Goal: Navigation & Orientation: Find specific page/section

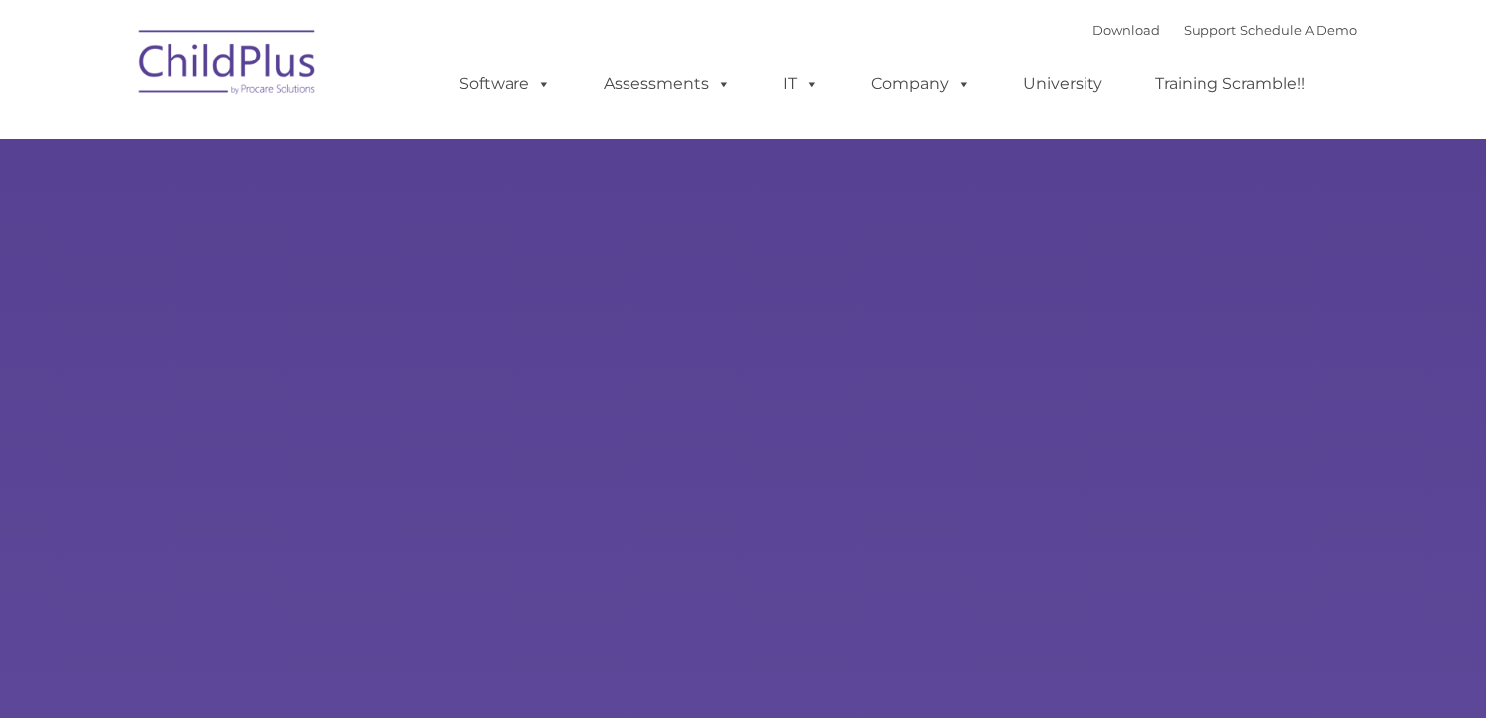
select select "MEDIUM"
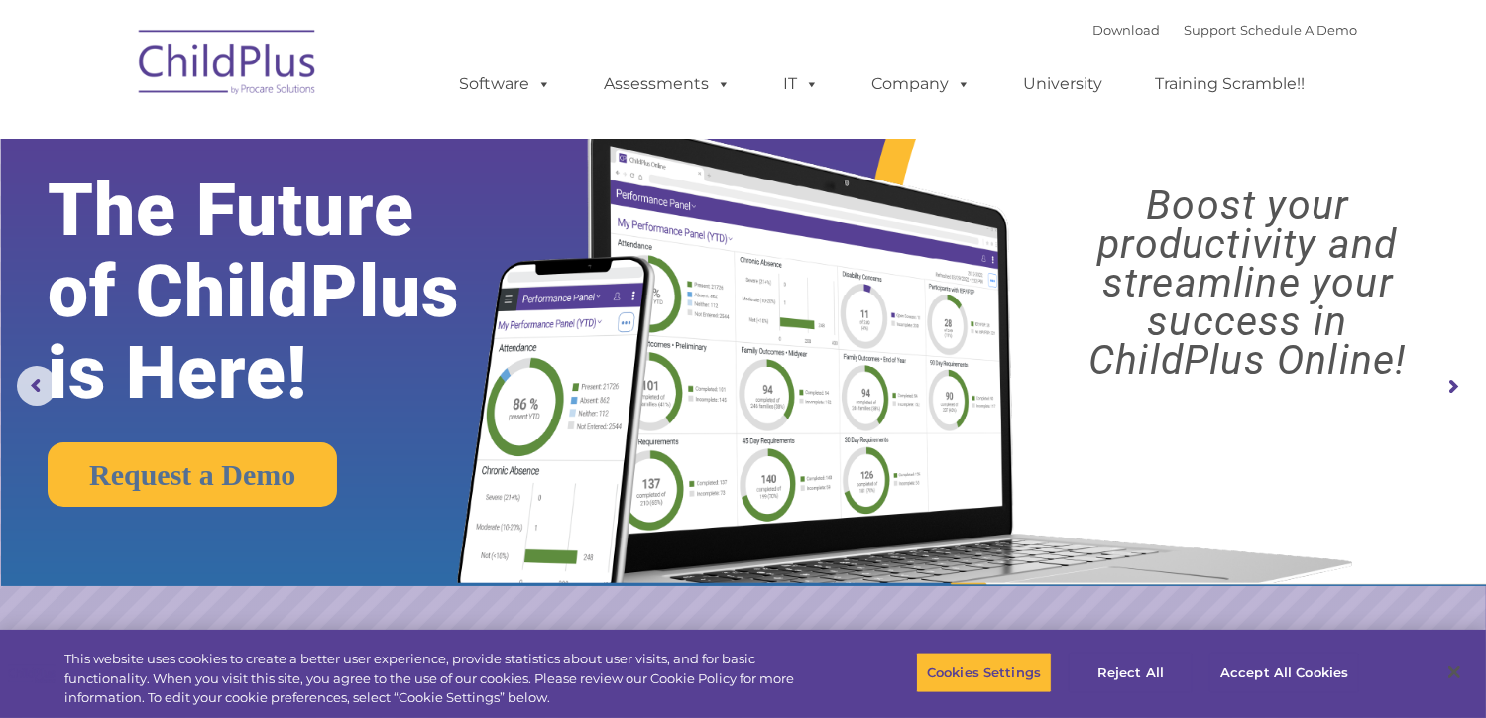
drag, startPoint x: 1466, startPoint y: 1, endPoint x: 925, endPoint y: 25, distance: 541.8
click at [913, 24] on div "Download Support | Schedule A Demo  MENU MENU Software ChildPlus: The original…" at bounding box center [889, 69] width 938 height 109
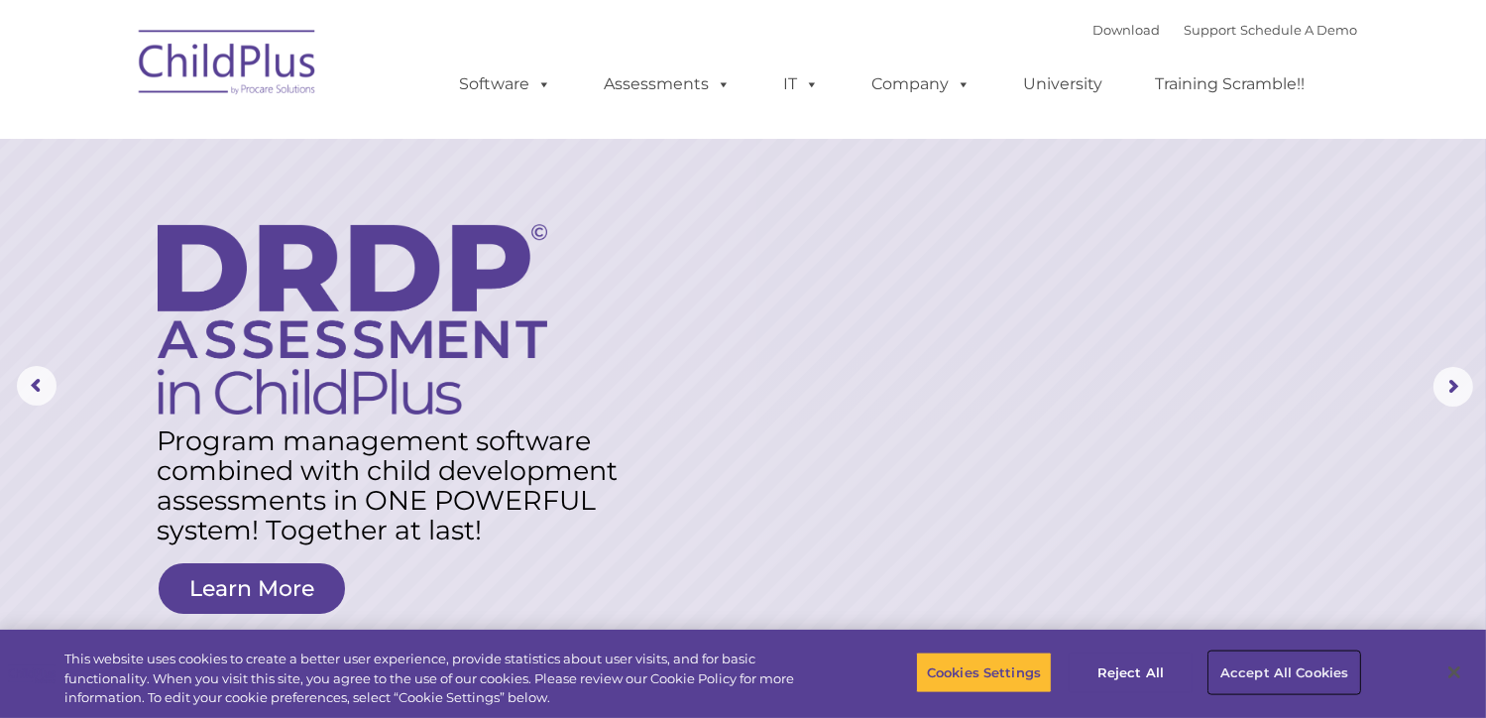
click at [1334, 668] on button "Accept All Cookies" at bounding box center [1284, 672] width 150 height 42
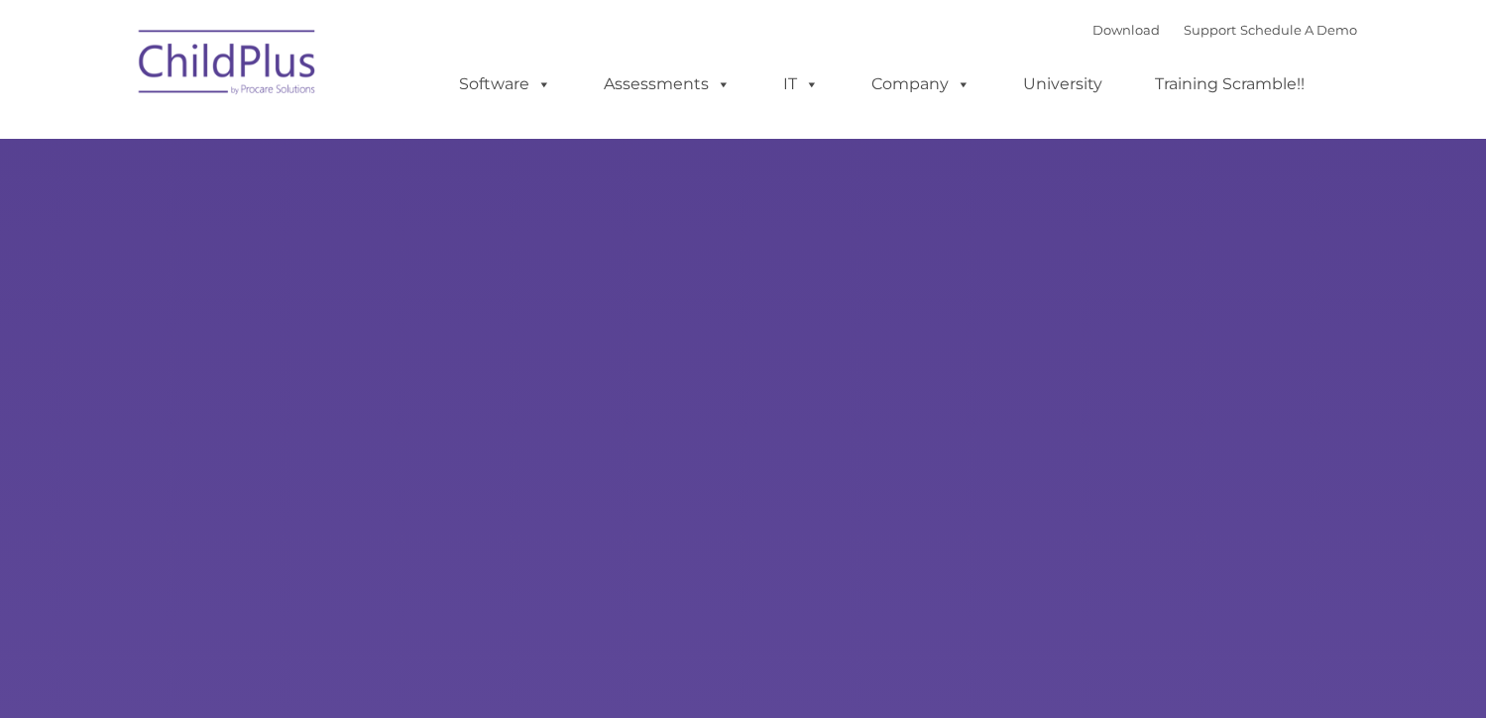
type input ""
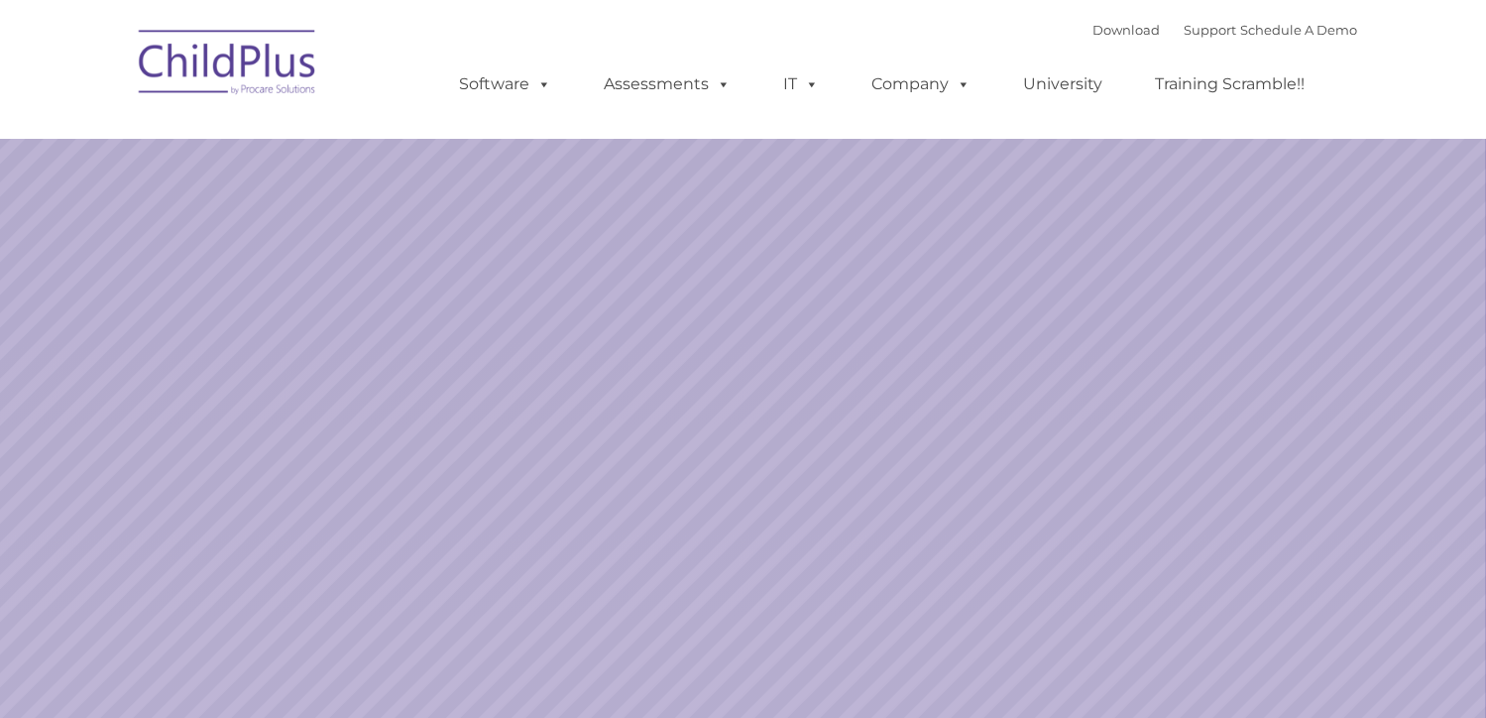
select select "MEDIUM"
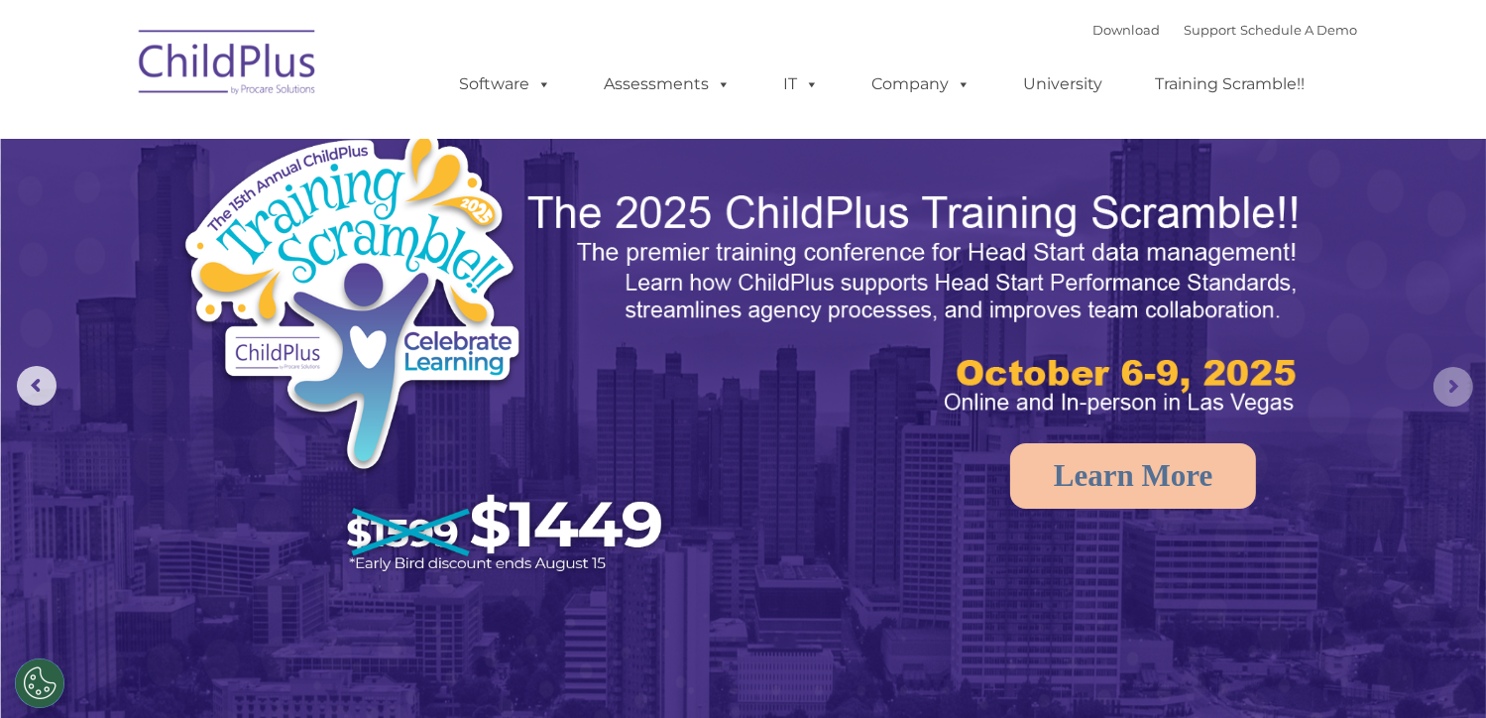
click at [1449, 377] on rs-arrow at bounding box center [1454, 387] width 40 height 40
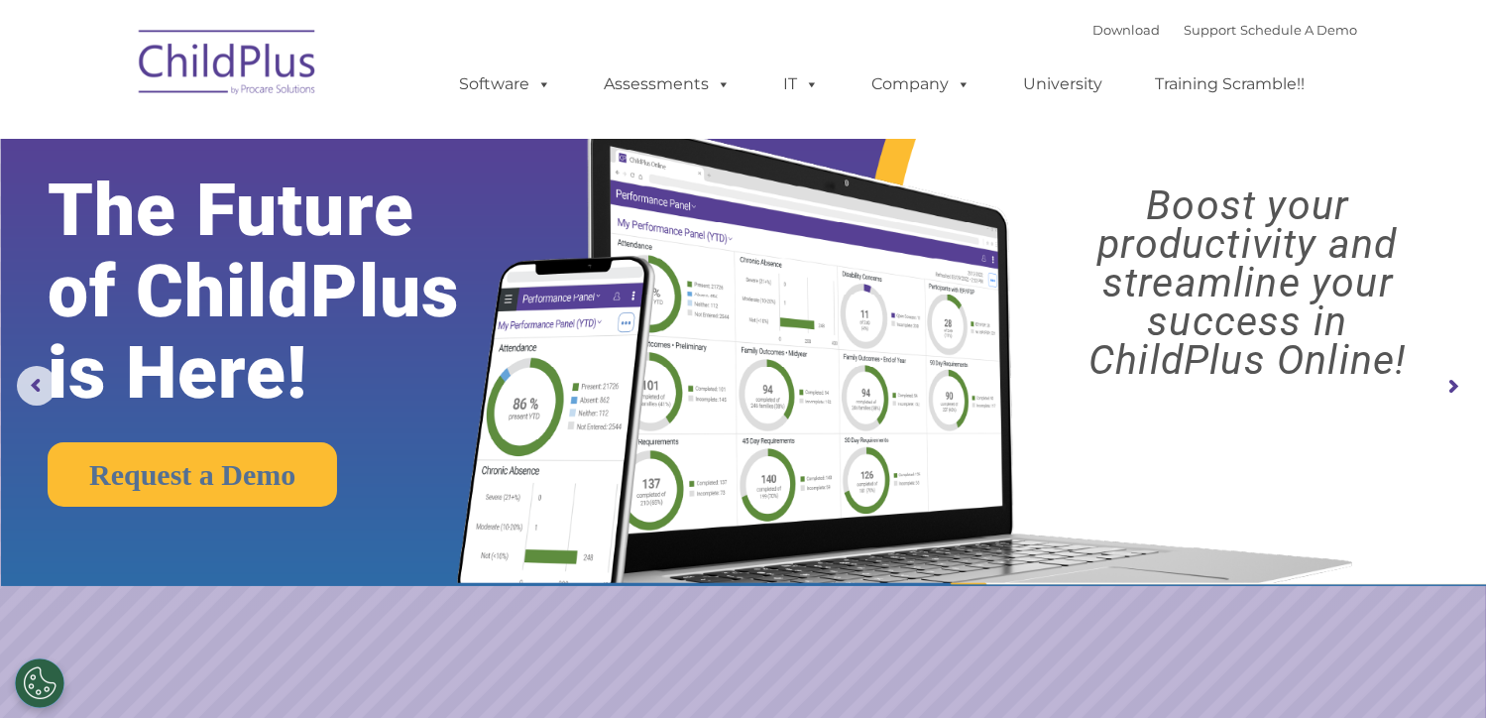
click at [1450, 377] on rs-arrow at bounding box center [1454, 387] width 40 height 40
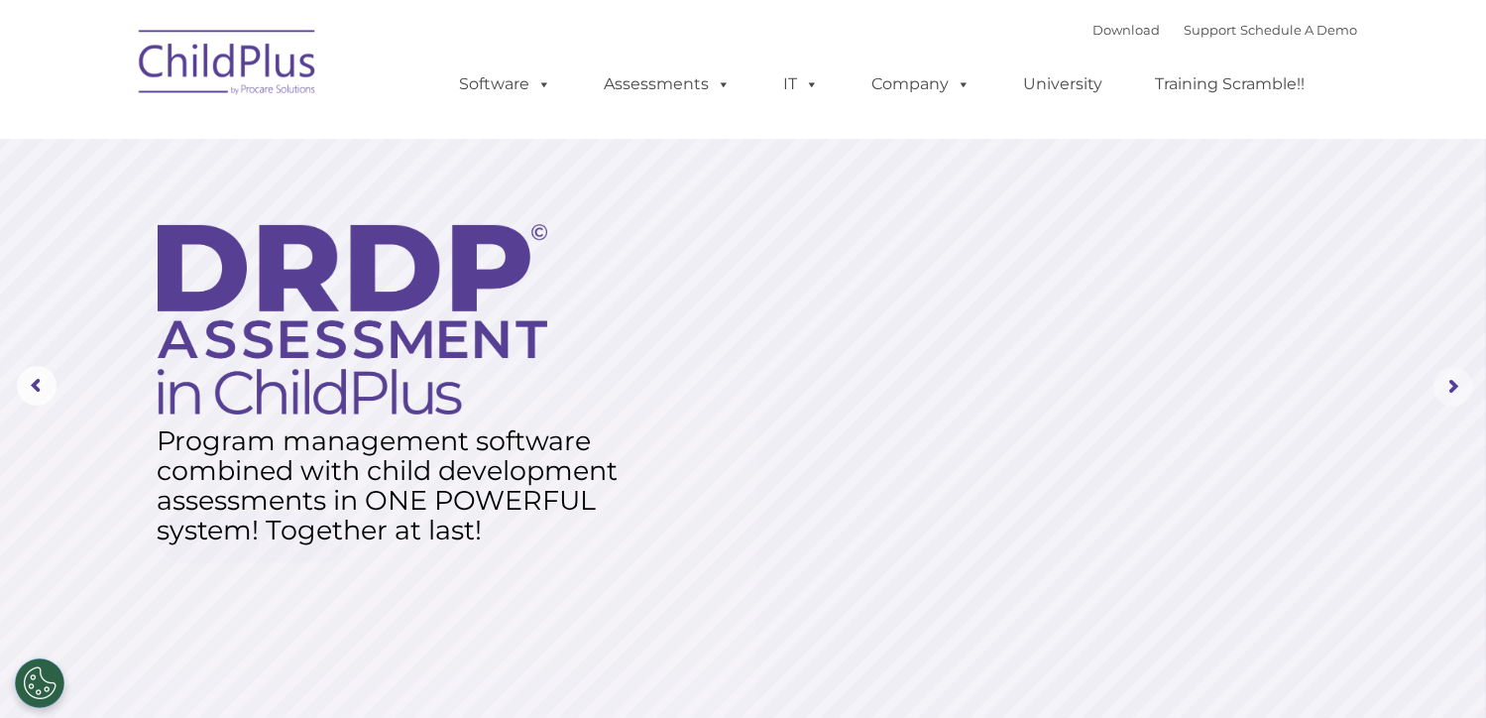
click at [1450, 376] on rs-arrow at bounding box center [1454, 387] width 40 height 40
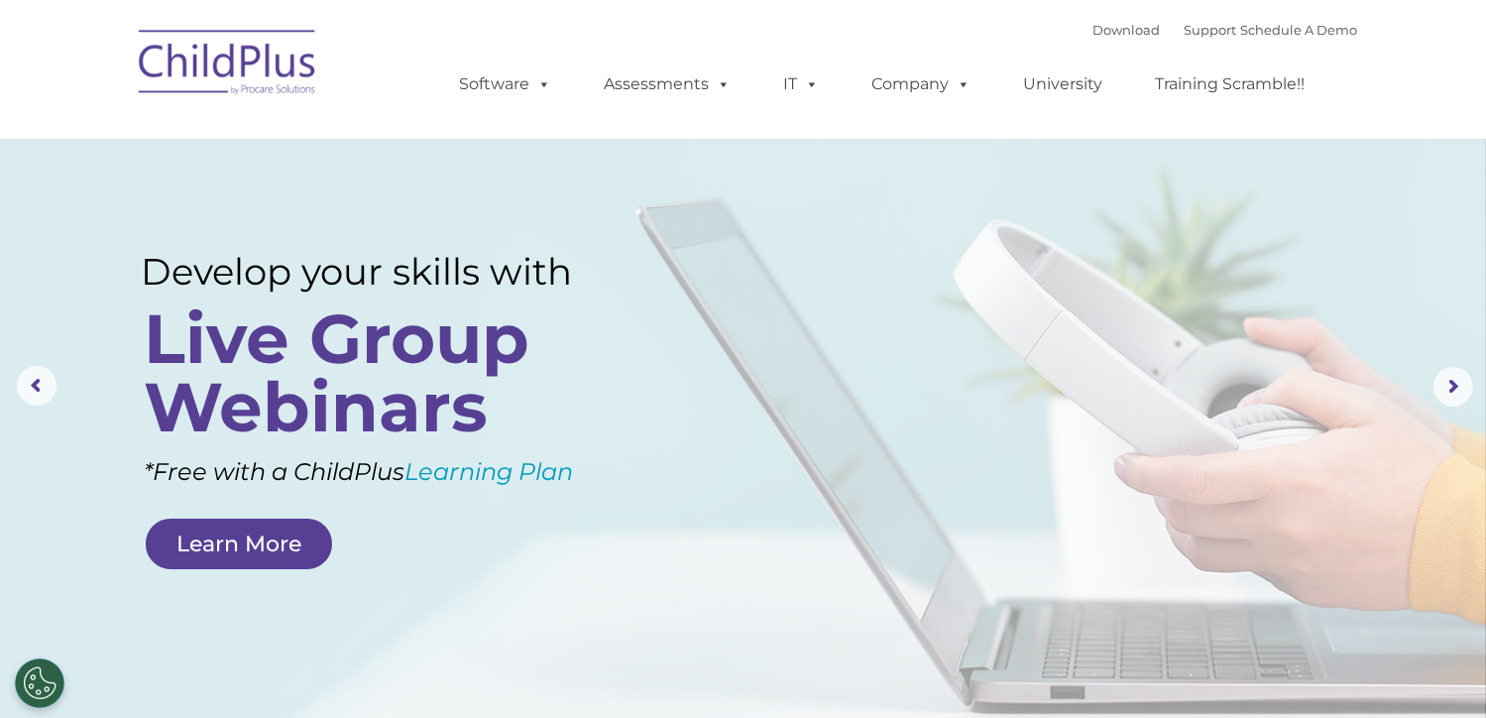
drag, startPoint x: 1483, startPoint y: 58, endPoint x: 1474, endPoint y: 154, distance: 95.6
drag, startPoint x: 1474, startPoint y: 154, endPoint x: 1414, endPoint y: 250, distance: 113.6
click at [1414, 250] on rs-layer at bounding box center [743, 386] width 1486 height 773
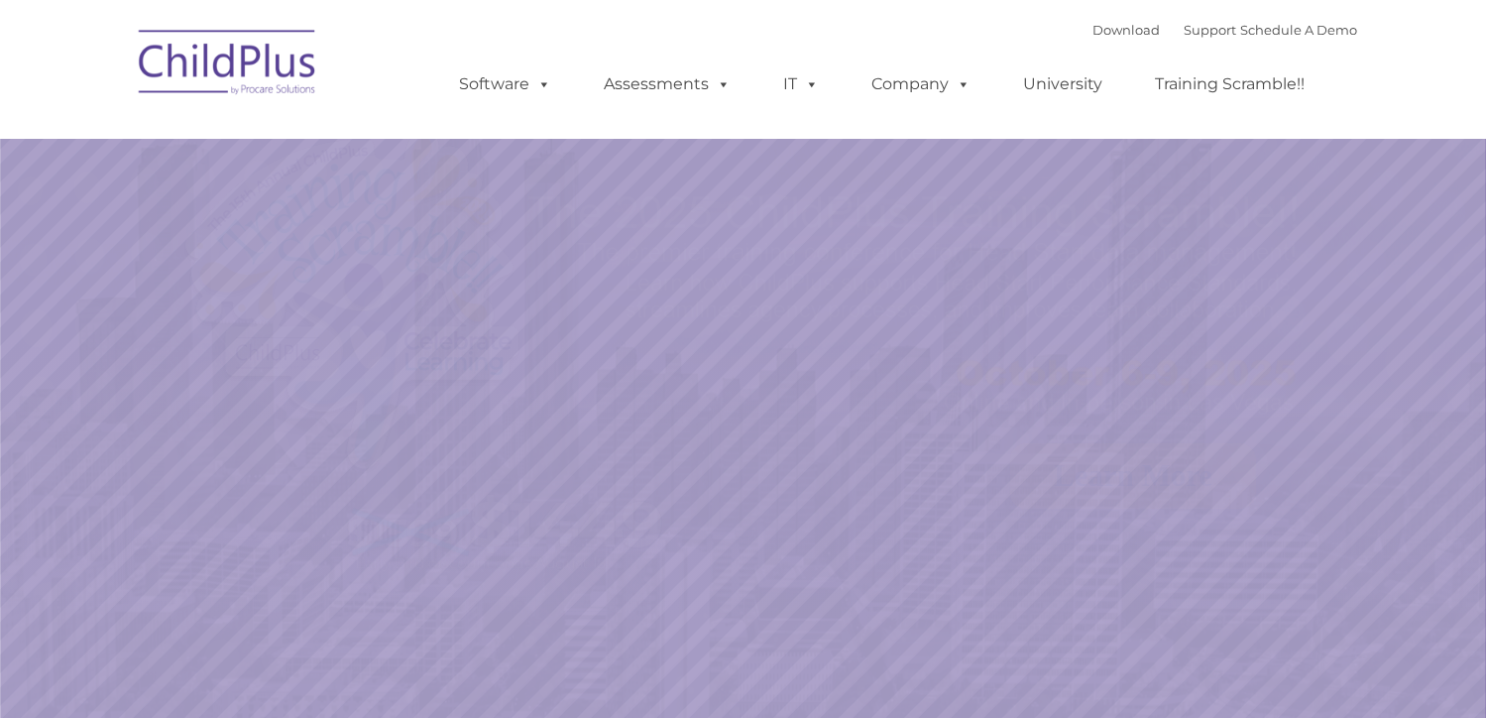
select select "MEDIUM"
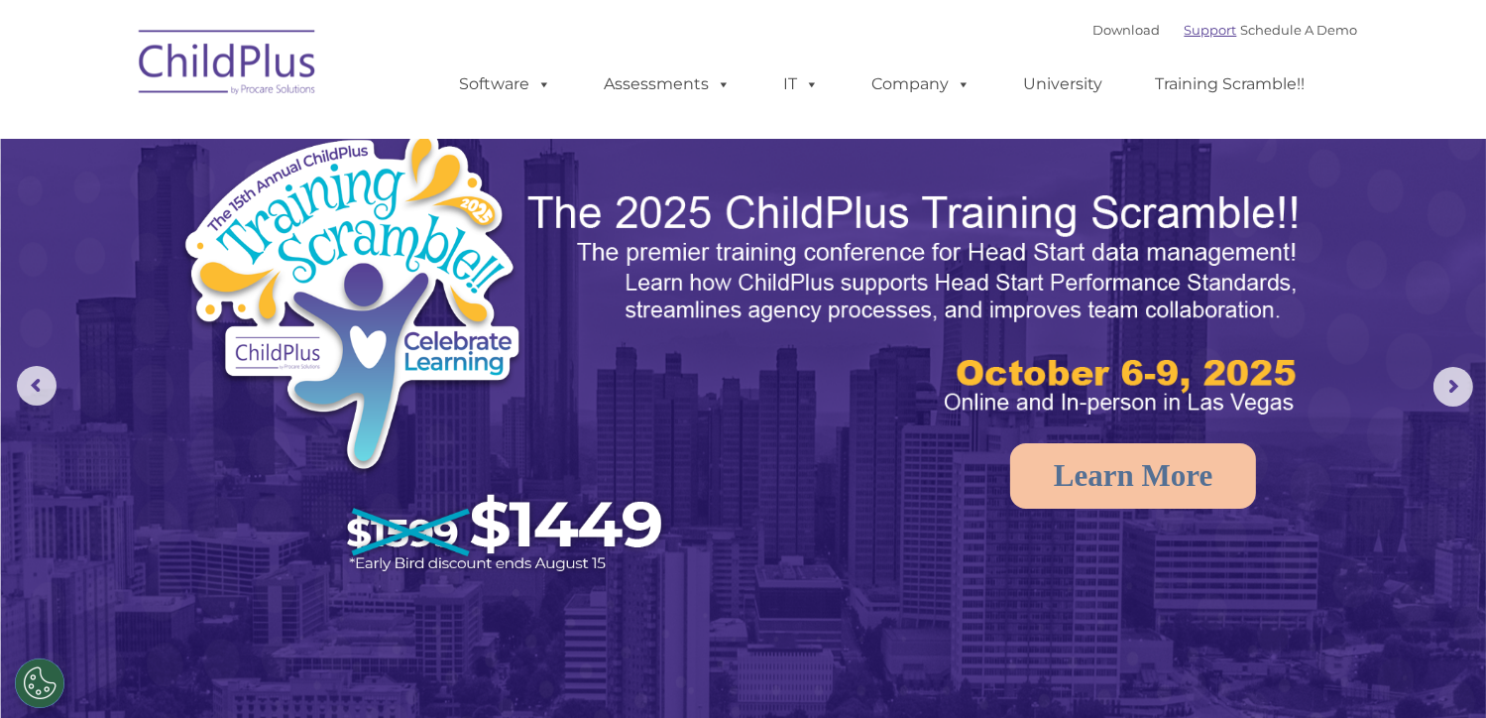
click at [1185, 28] on link "Support" at bounding box center [1211, 30] width 53 height 16
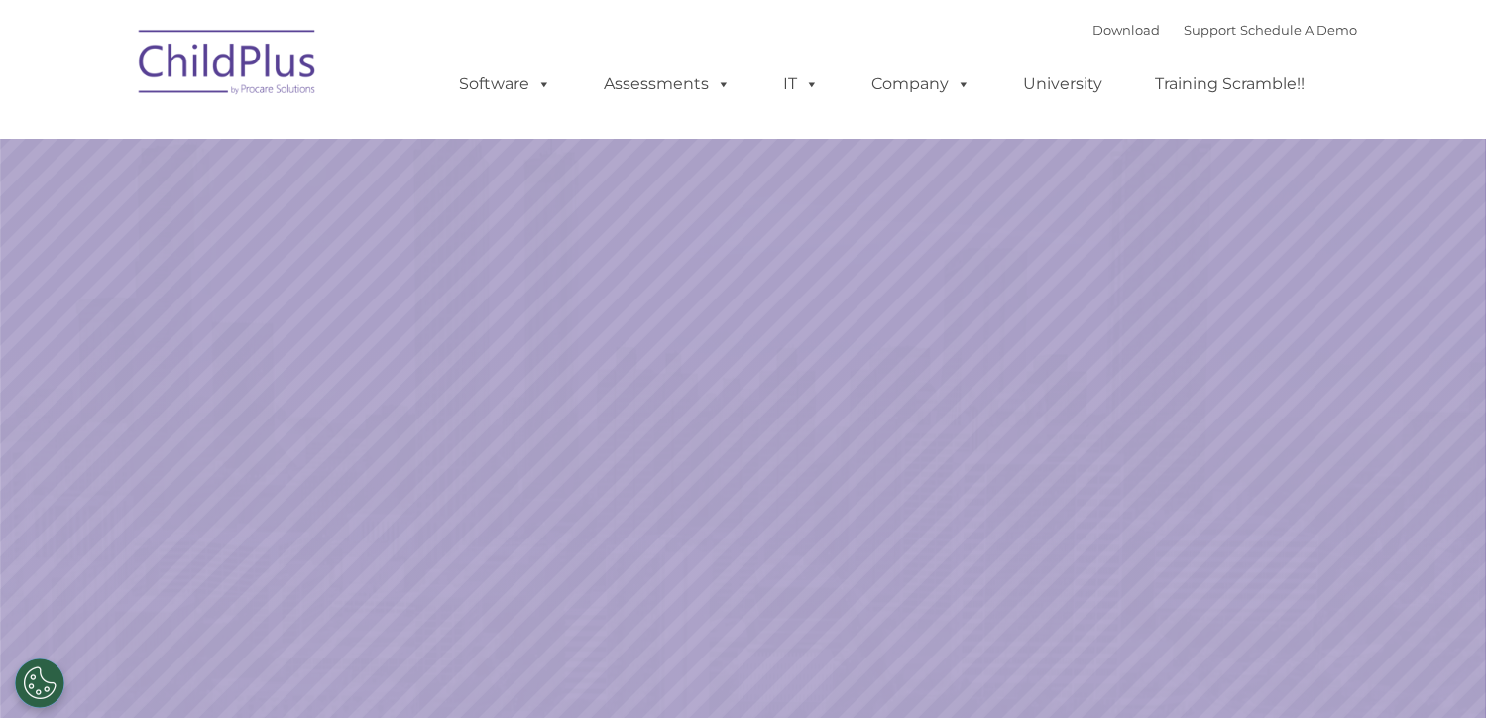
select select "MEDIUM"
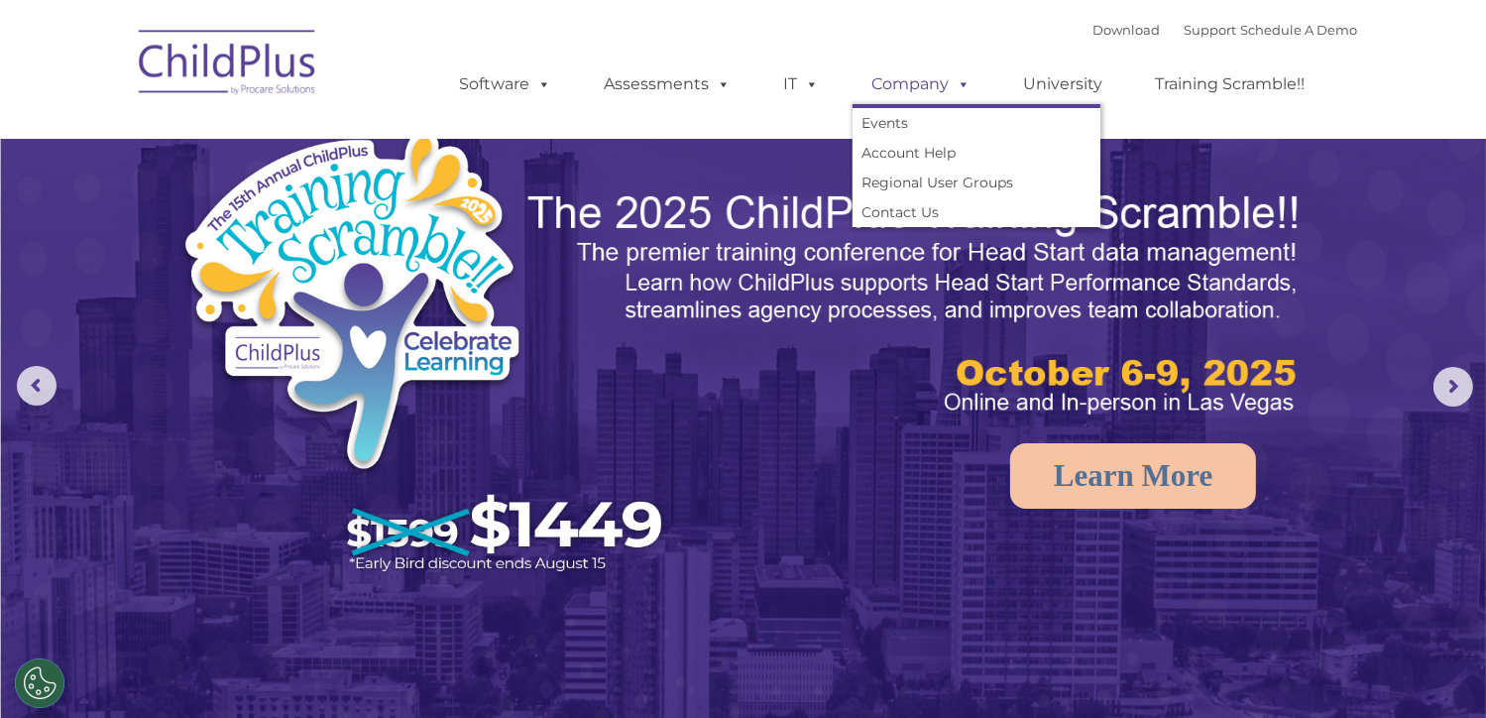
click at [924, 90] on link "Company" at bounding box center [922, 84] width 139 height 40
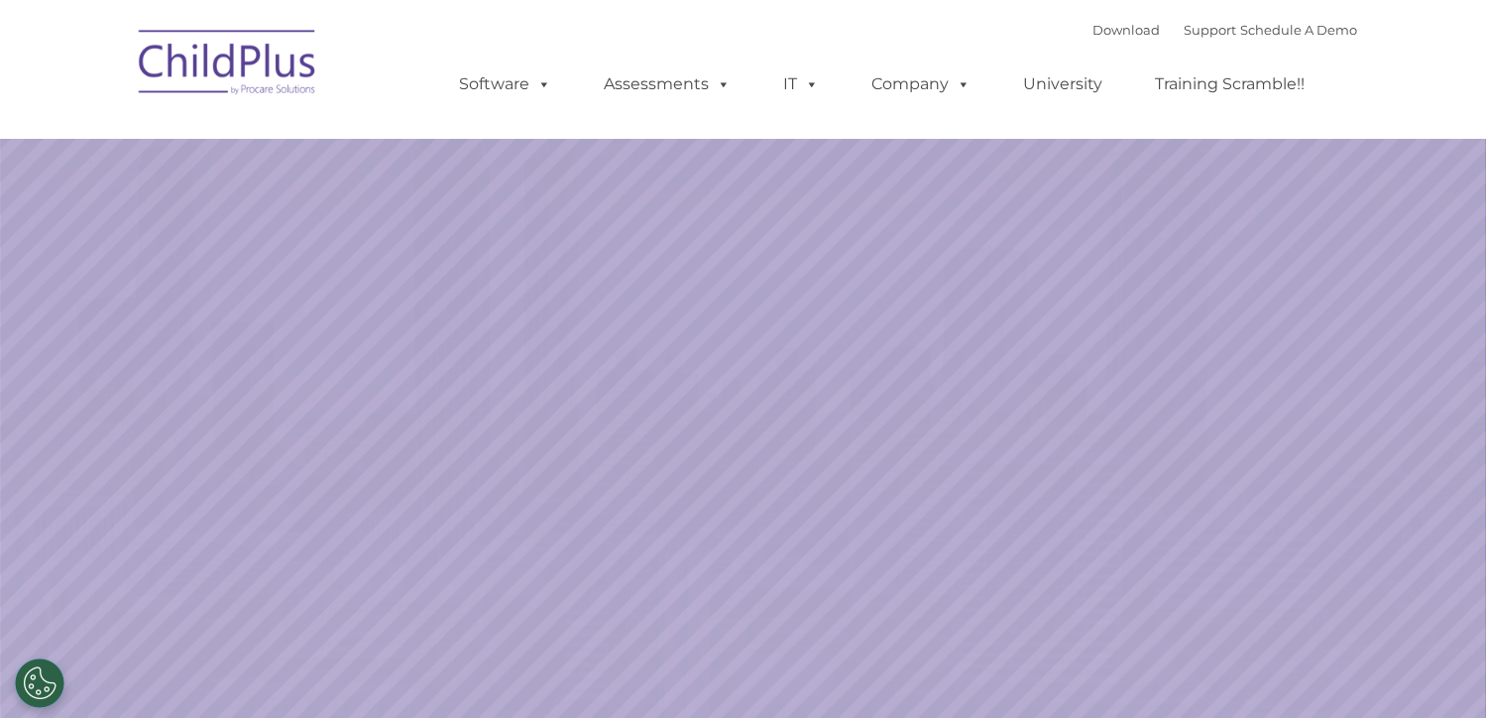
select select "MEDIUM"
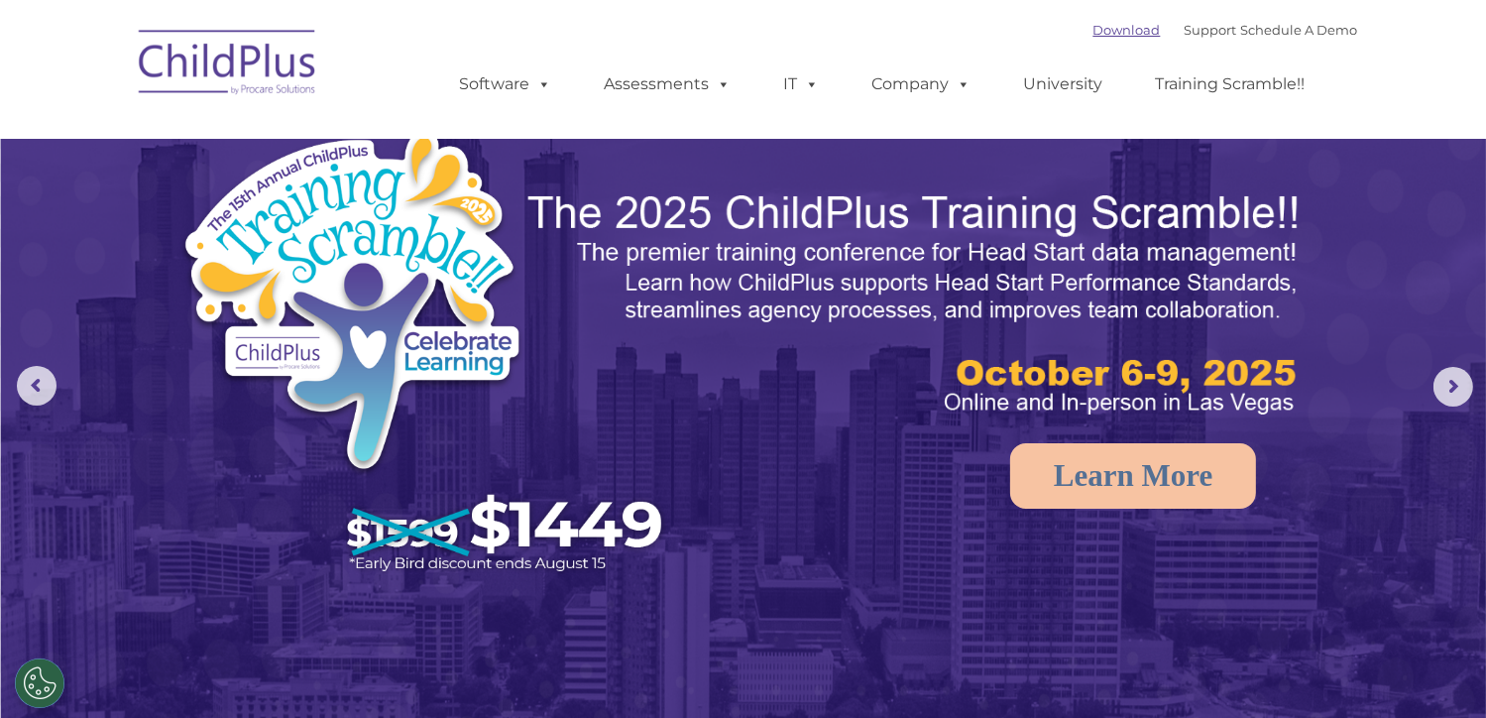
click at [1113, 30] on link "Download" at bounding box center [1126, 30] width 67 height 16
